Goal: Browse casually

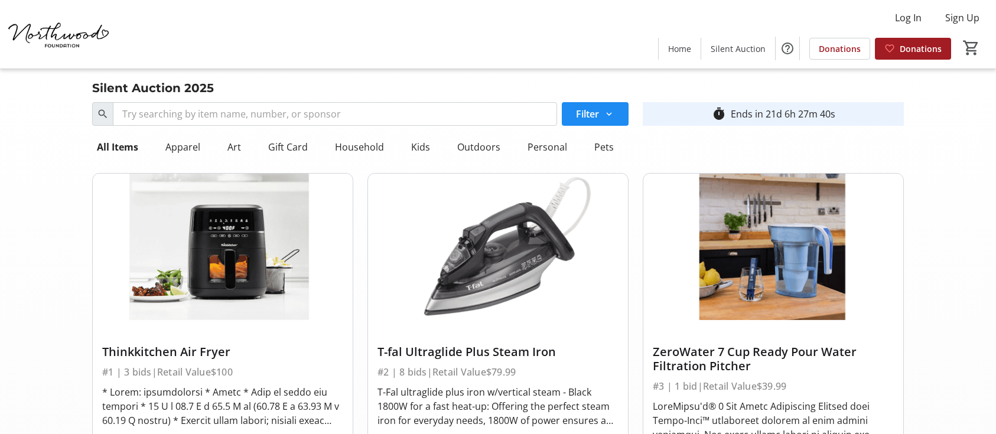
scroll to position [8338, 0]
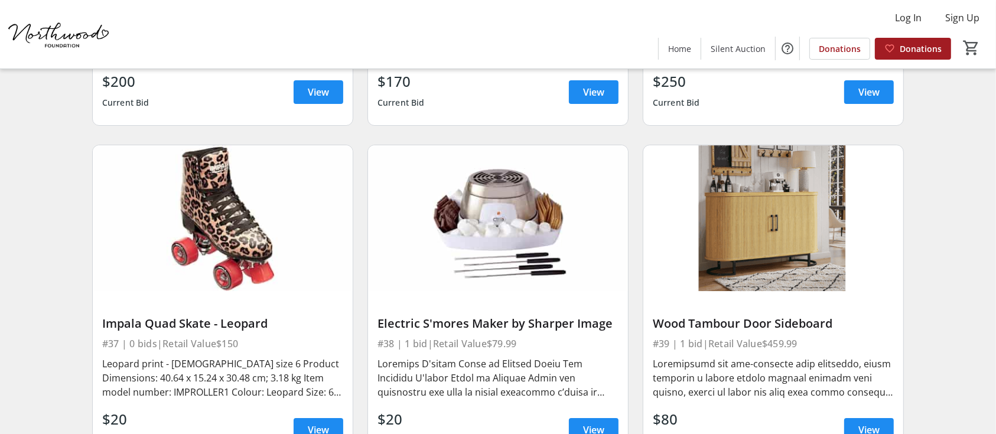
scroll to position [4254, 0]
